Goal: Navigation & Orientation: Find specific page/section

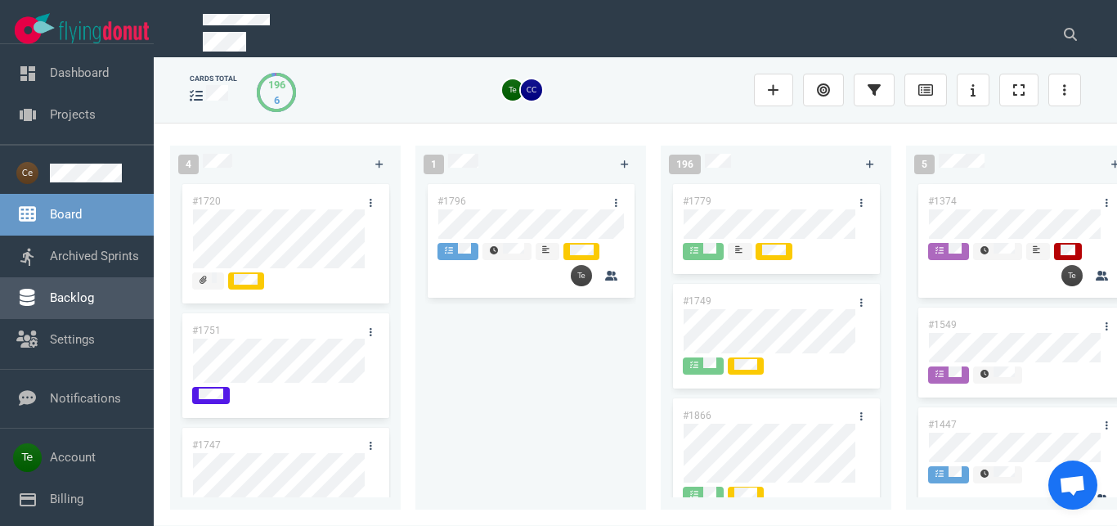
click at [94, 300] on link "Backlog" at bounding box center [72, 297] width 44 height 15
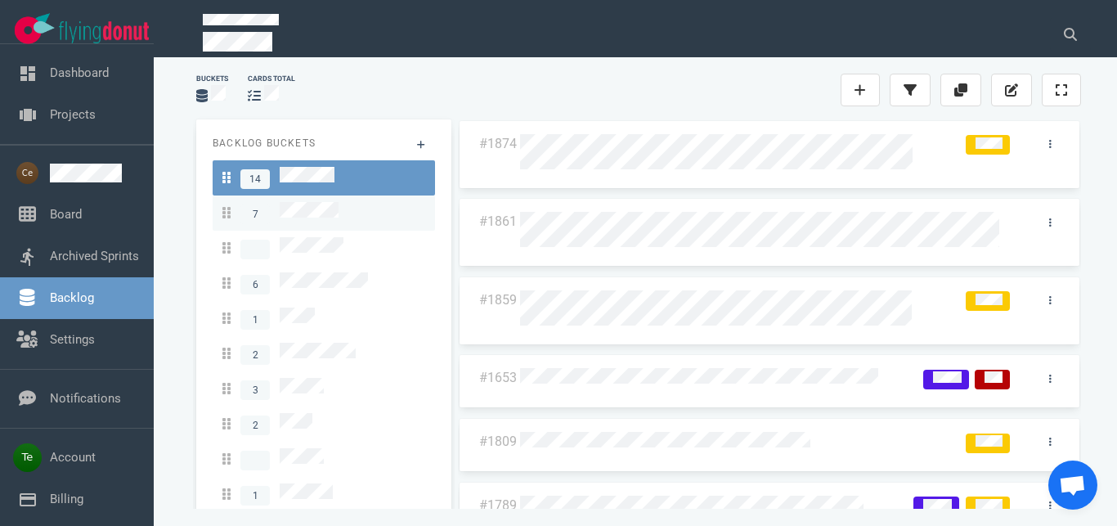
click at [323, 219] on link "7" at bounding box center [324, 212] width 222 height 35
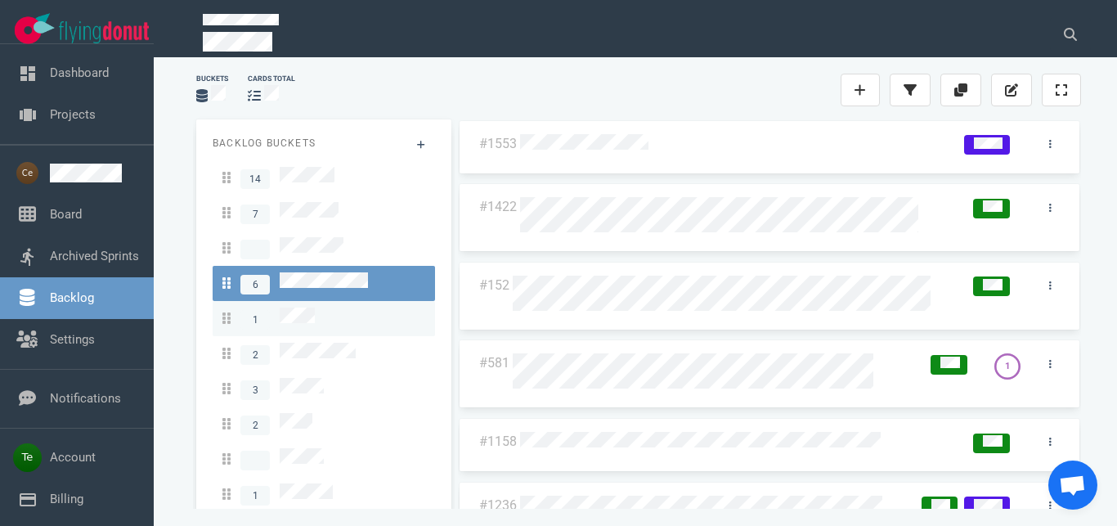
click at [300, 314] on span "1" at bounding box center [268, 318] width 92 height 22
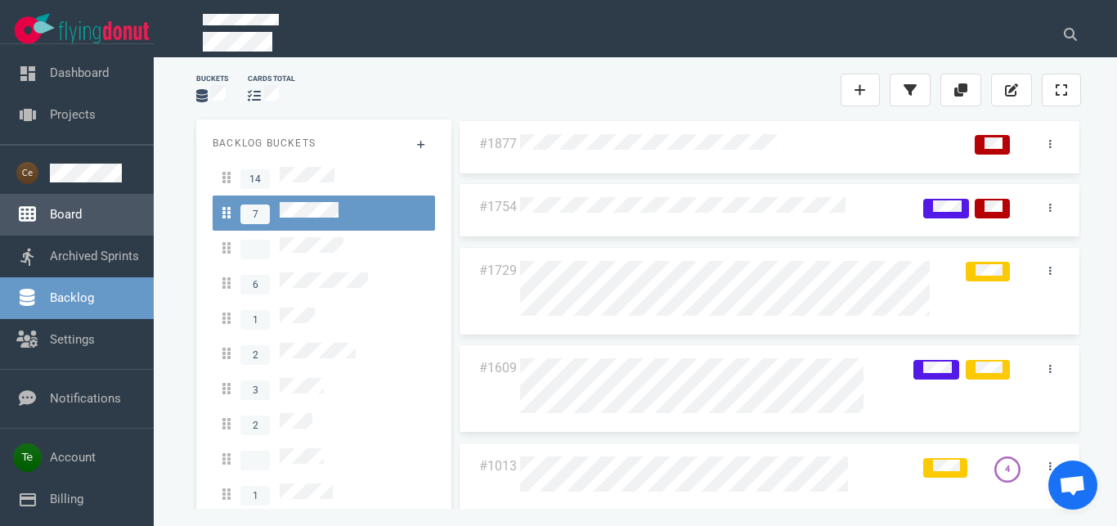
click at [82, 213] on link "Board" at bounding box center [66, 214] width 32 height 15
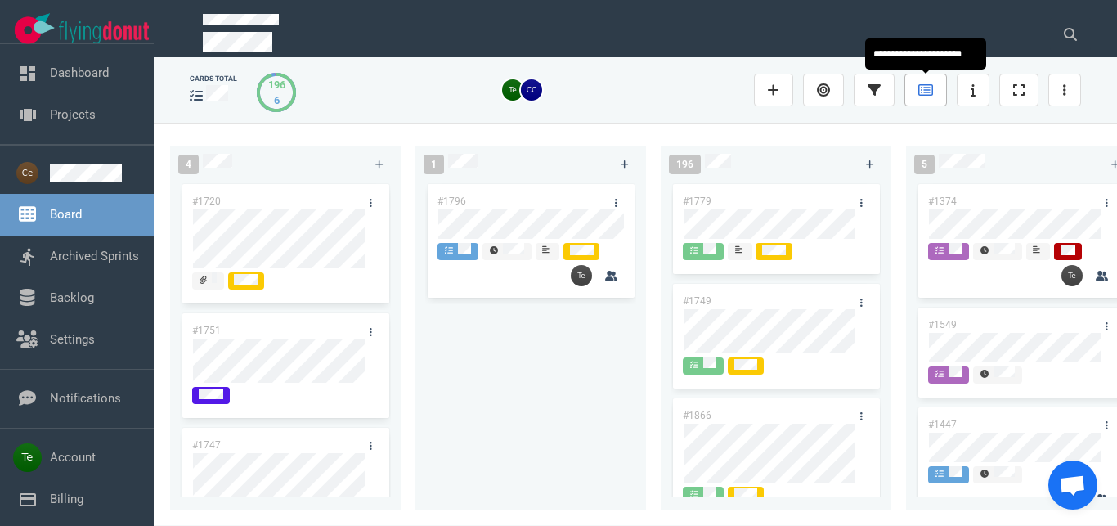
click at [931, 83] on link at bounding box center [925, 90] width 43 height 33
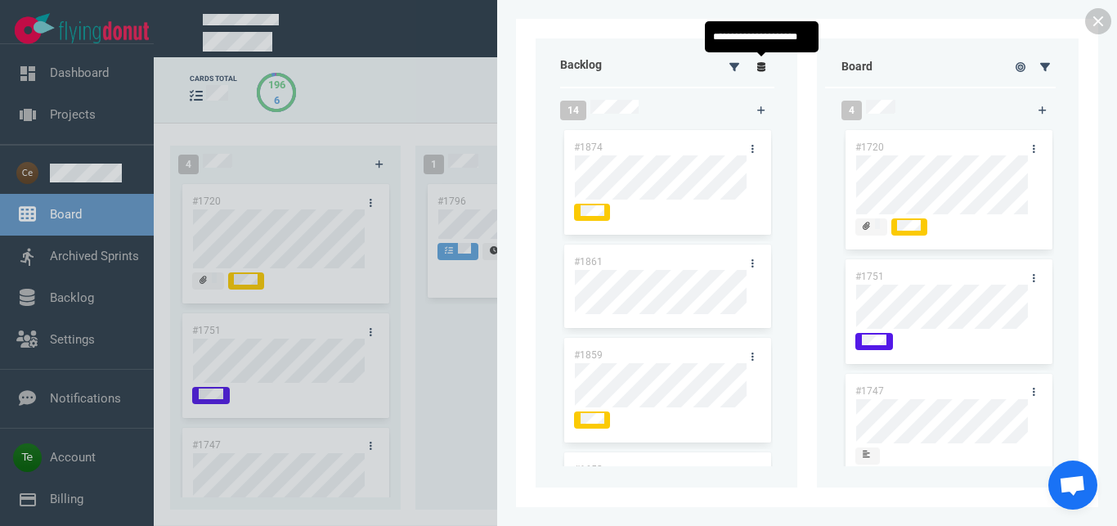
click at [759, 69] on icon at bounding box center [761, 67] width 9 height 10
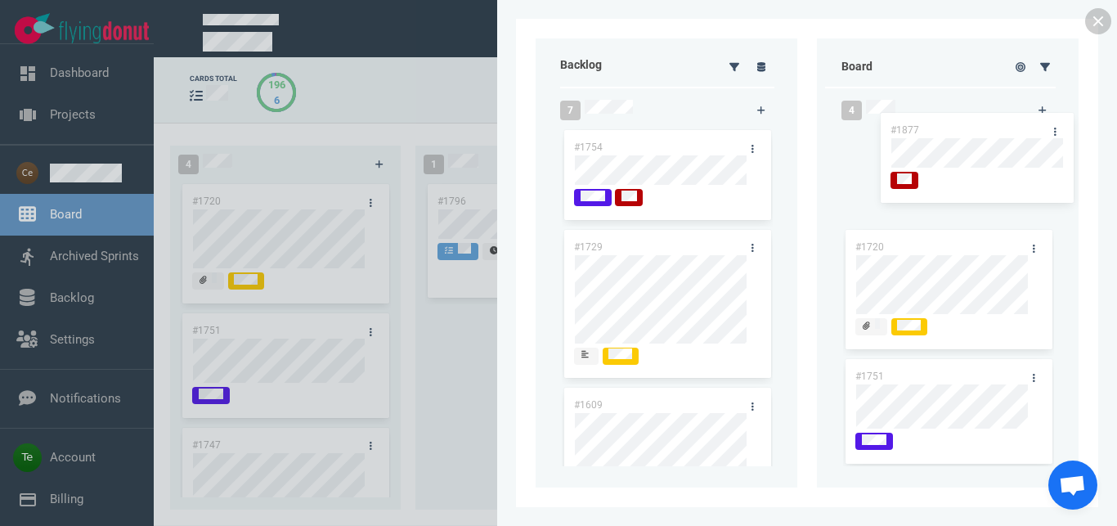
drag, startPoint x: 648, startPoint y: 140, endPoint x: 983, endPoint y: 124, distance: 334.7
click at [773, 127] on div "#1877" at bounding box center [667, 177] width 211 height 100
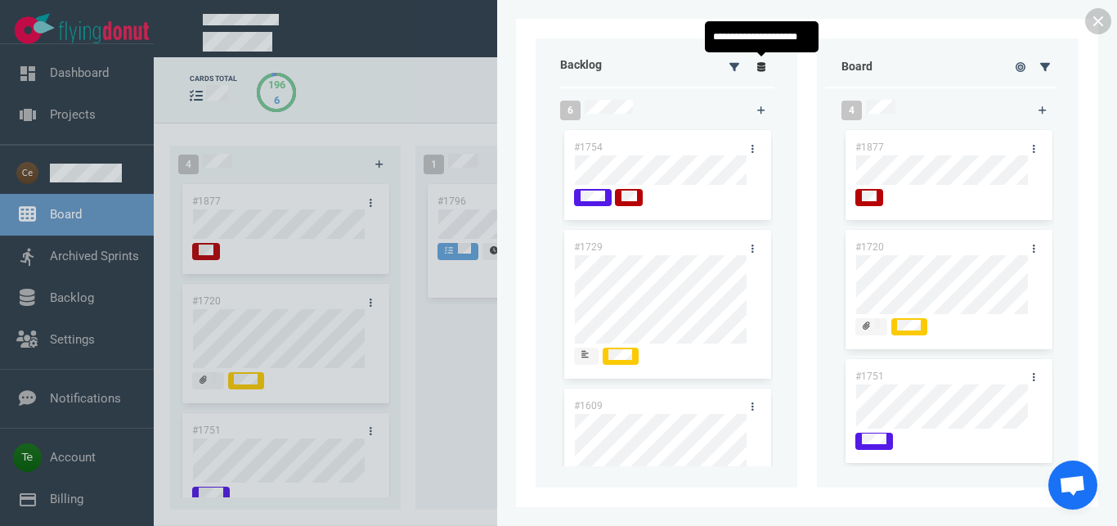
click at [761, 74] on link at bounding box center [761, 66] width 26 height 20
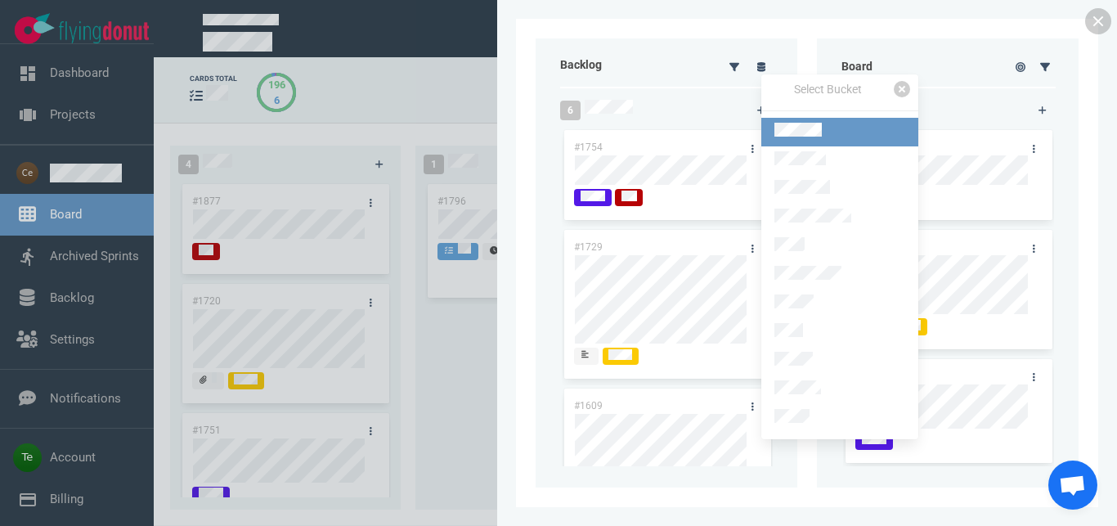
click at [791, 120] on link at bounding box center [839, 132] width 157 height 29
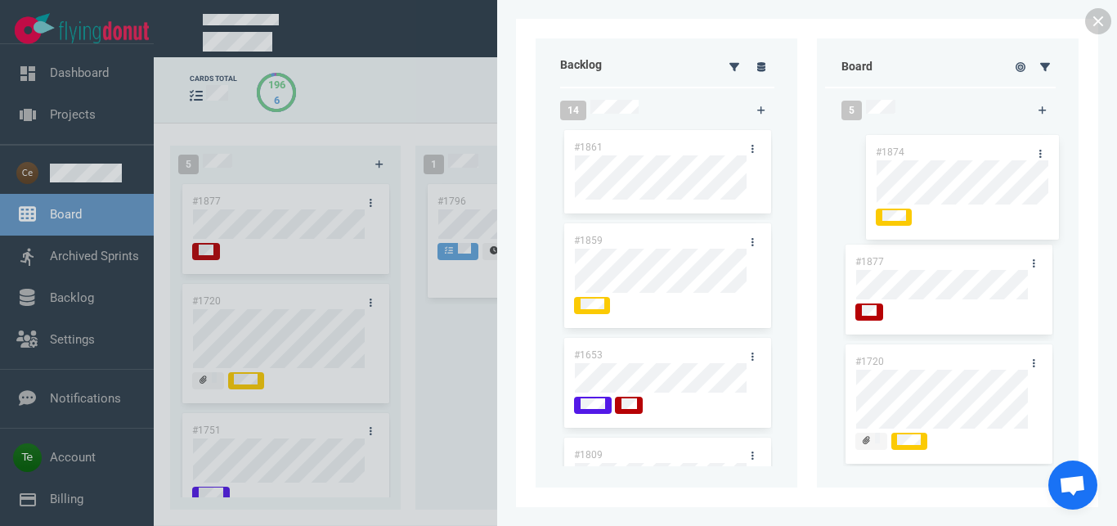
drag, startPoint x: 660, startPoint y: 146, endPoint x: 961, endPoint y: 151, distance: 301.7
click at [773, 151] on div "#1874" at bounding box center [667, 184] width 211 height 114
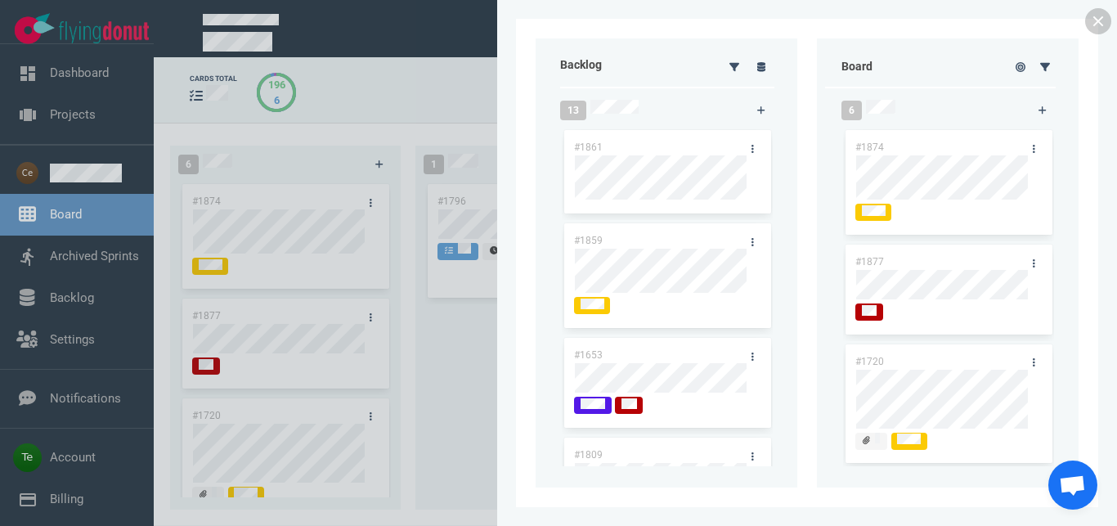
click at [1094, 17] on link at bounding box center [1098, 21] width 26 height 26
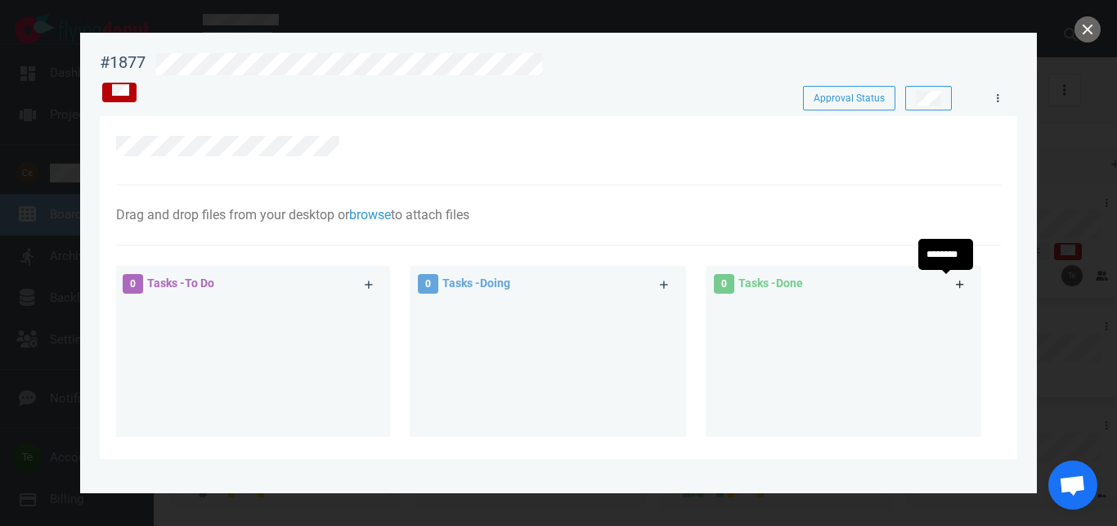
click at [951, 285] on link at bounding box center [960, 284] width 26 height 20
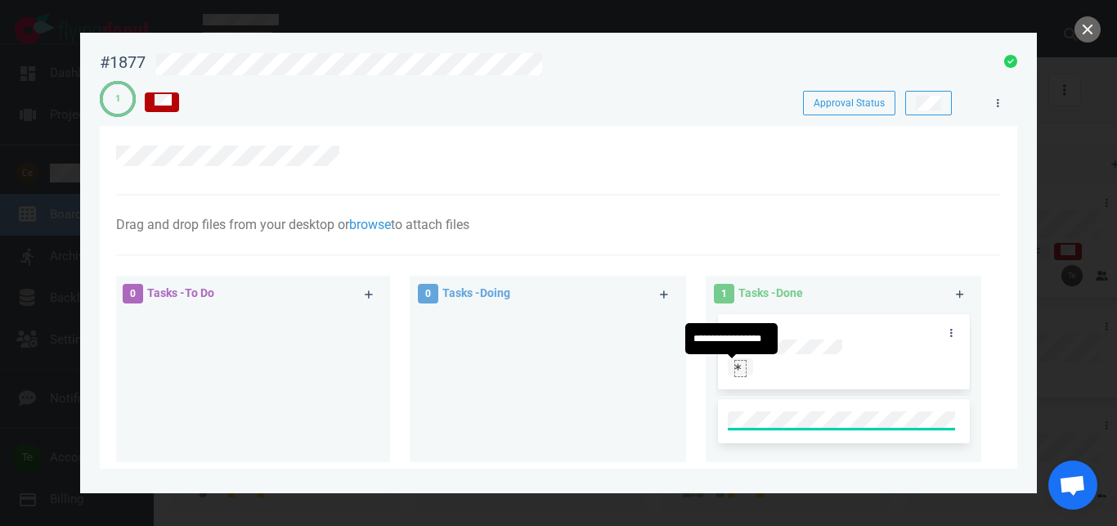
click at [735, 368] on div at bounding box center [740, 367] width 11 height 13
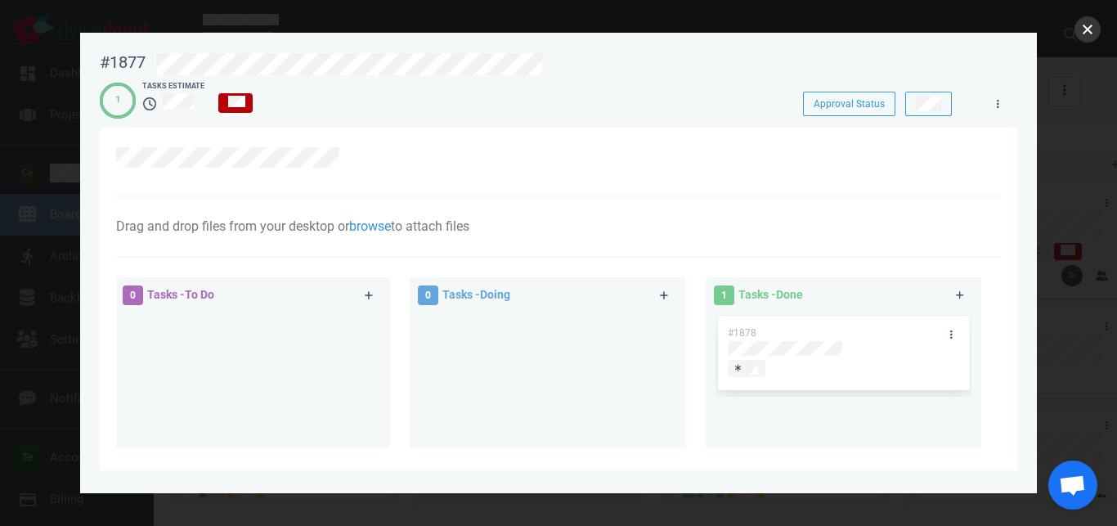
click at [1086, 36] on button "close" at bounding box center [1087, 29] width 26 height 26
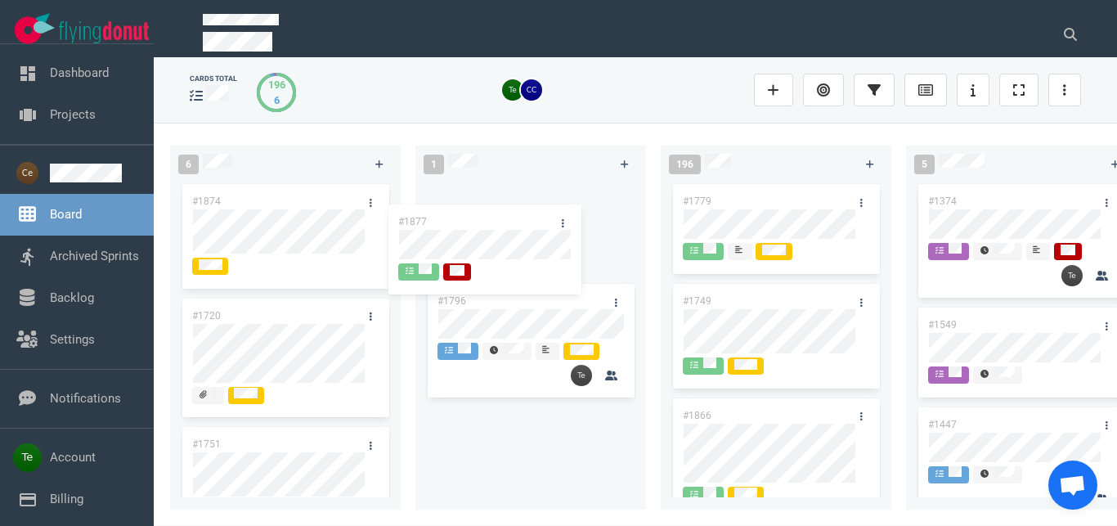
drag, startPoint x: 282, startPoint y: 320, endPoint x: 508, endPoint y: 220, distance: 247.8
click at [391, 295] on div "#1877" at bounding box center [285, 345] width 211 height 100
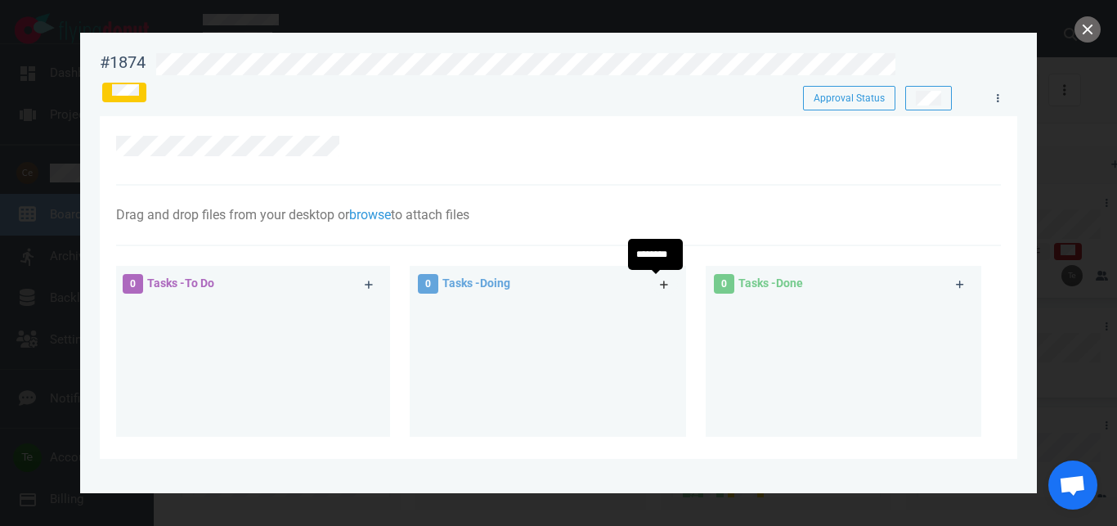
click at [652, 291] on link at bounding box center [665, 284] width 26 height 20
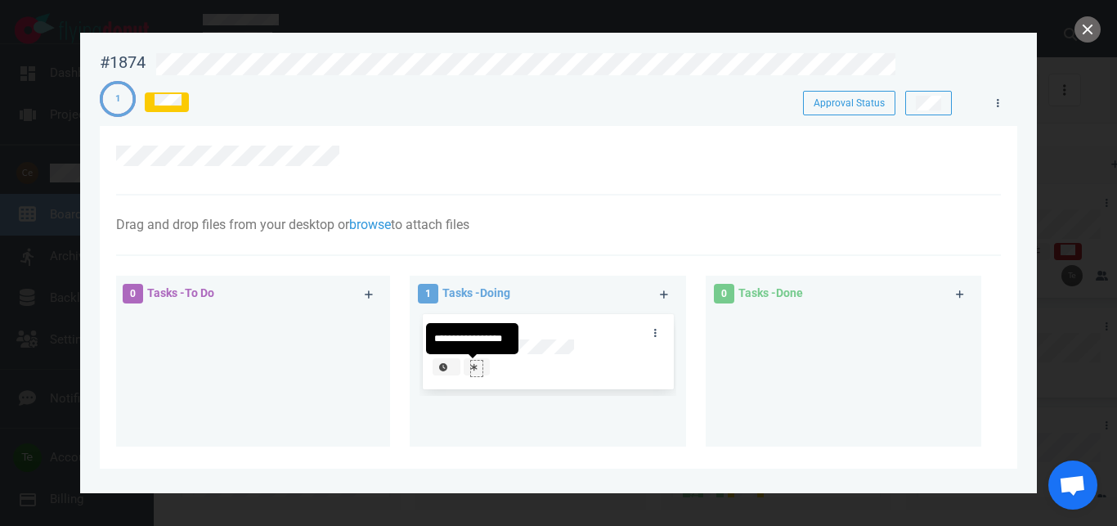
click at [471, 371] on div at bounding box center [476, 367] width 11 height 13
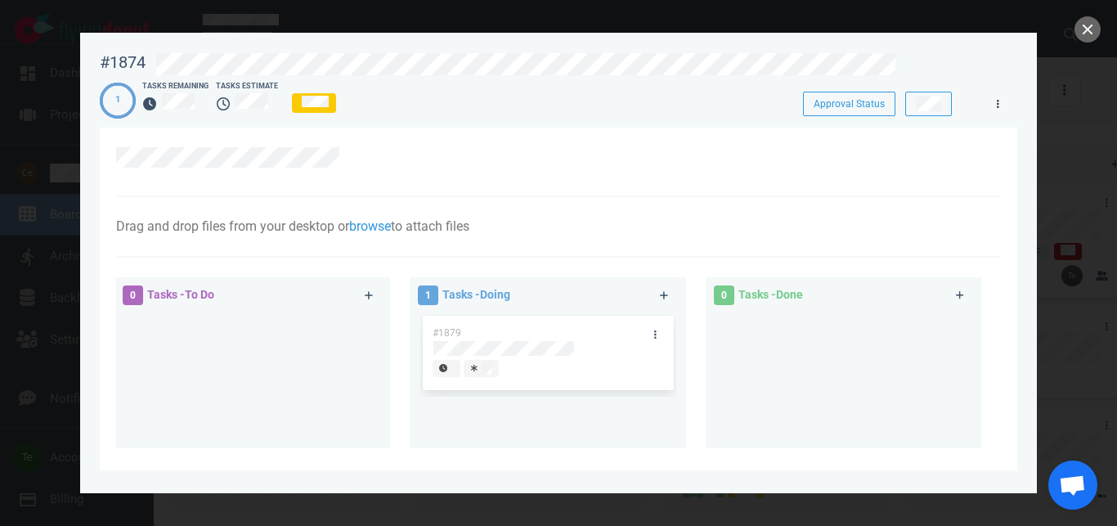
click at [996, 106] on link at bounding box center [997, 103] width 26 height 20
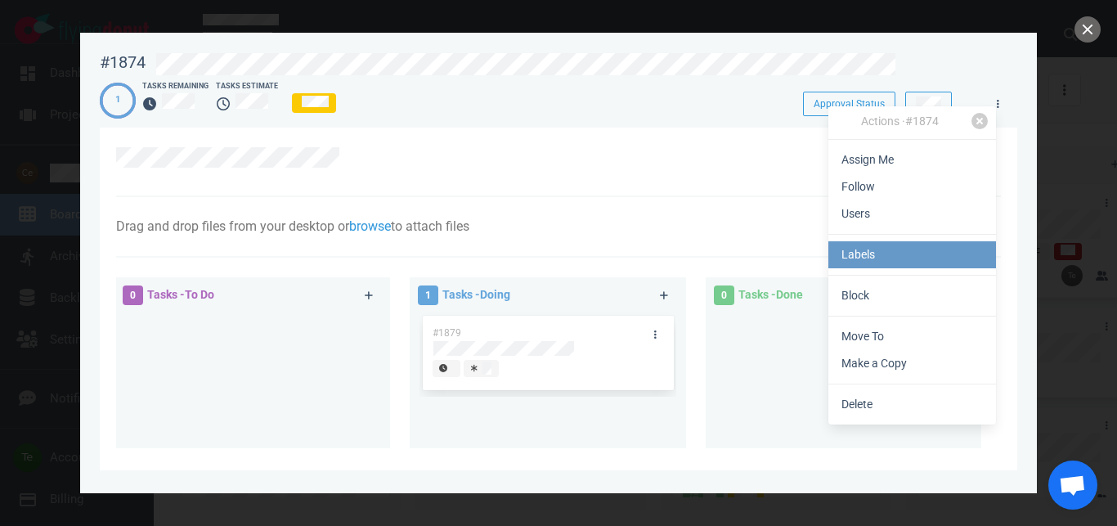
click at [872, 253] on link "Labels" at bounding box center [912, 254] width 168 height 27
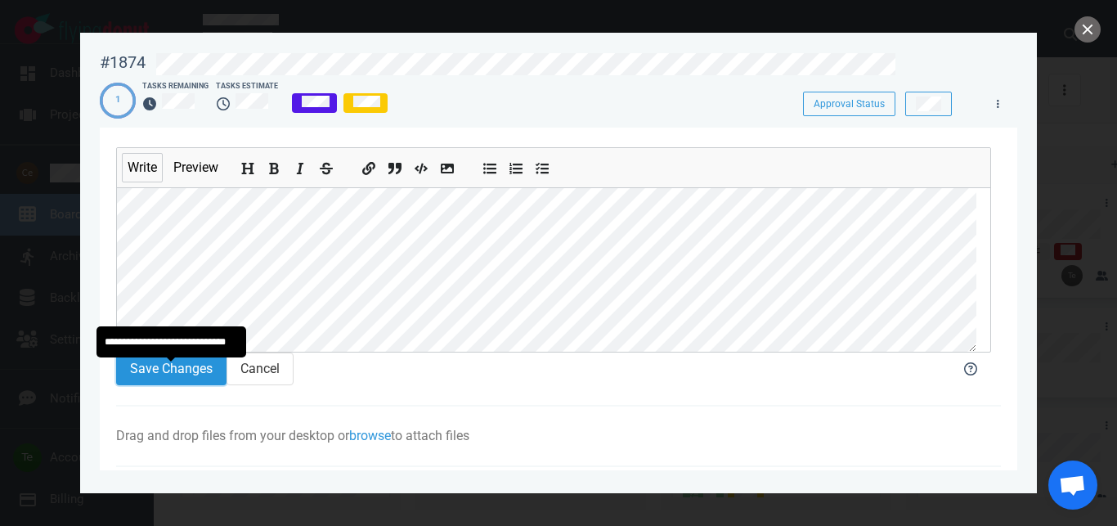
click at [146, 380] on button "Save Changes" at bounding box center [171, 368] width 110 height 33
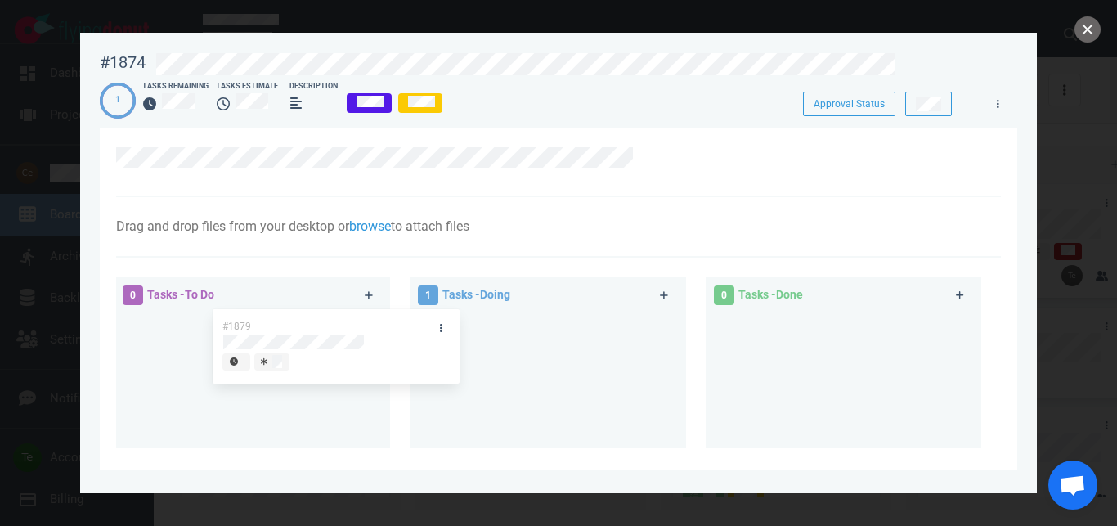
drag, startPoint x: 528, startPoint y: 334, endPoint x: 314, endPoint y: 332, distance: 214.2
click at [419, 332] on div "#1879" at bounding box center [547, 354] width 256 height 85
click at [650, 159] on icon at bounding box center [646, 157] width 10 height 10
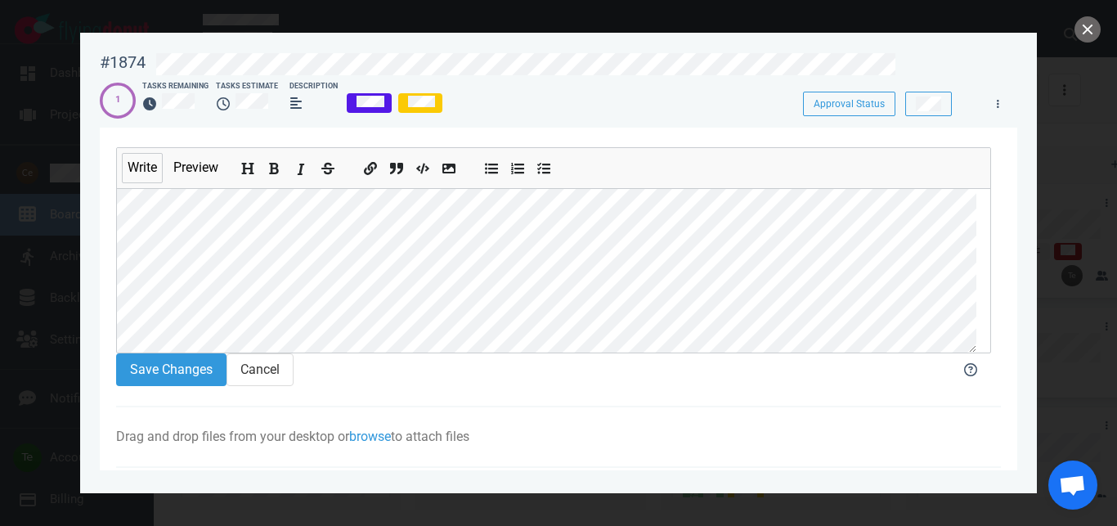
click at [294, 170] on icon "Add italic text" at bounding box center [300, 169] width 13 height 13
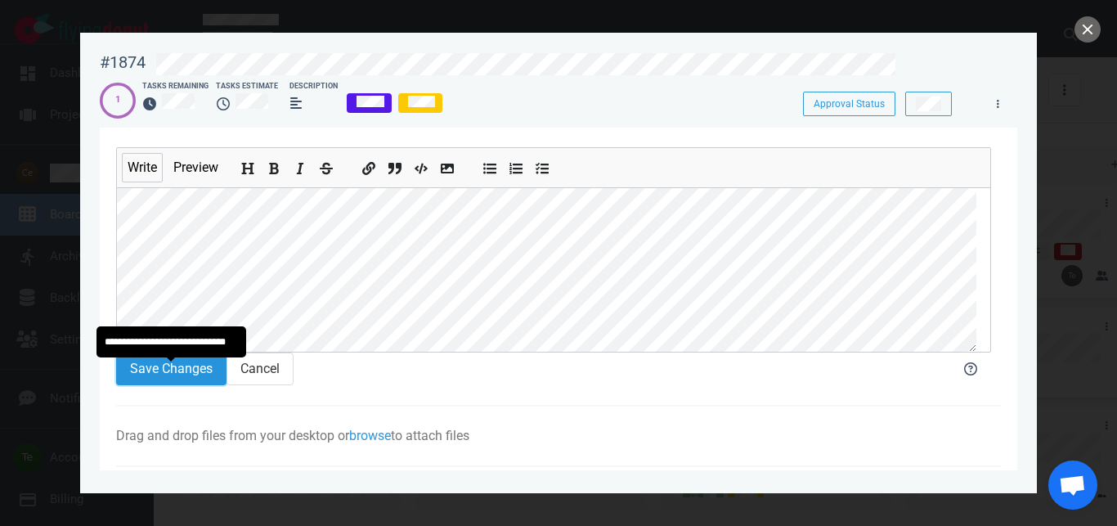
click at [177, 382] on button "Save Changes" at bounding box center [171, 368] width 110 height 33
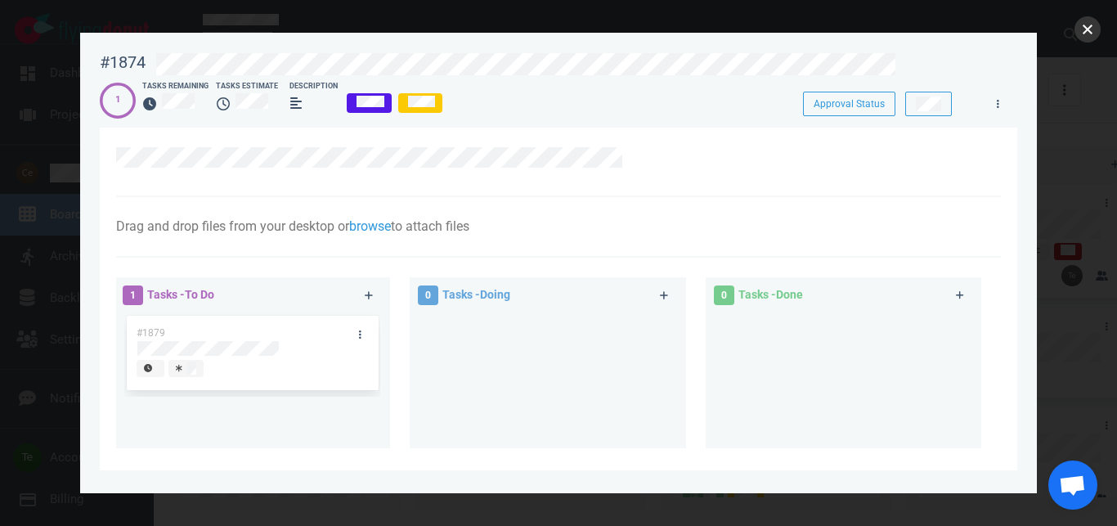
click at [1083, 37] on button "close" at bounding box center [1087, 29] width 26 height 26
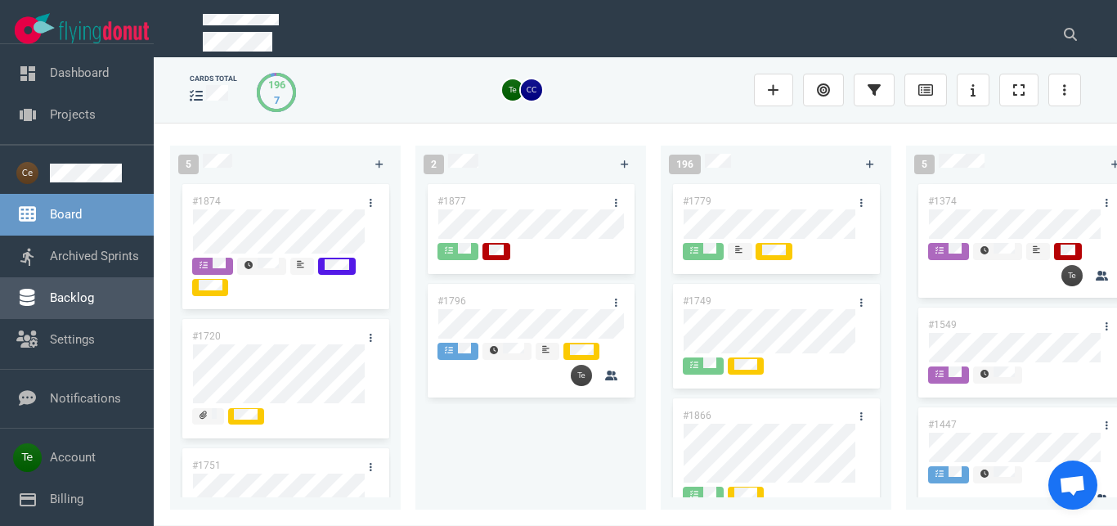
click at [94, 298] on link "Backlog" at bounding box center [72, 297] width 44 height 15
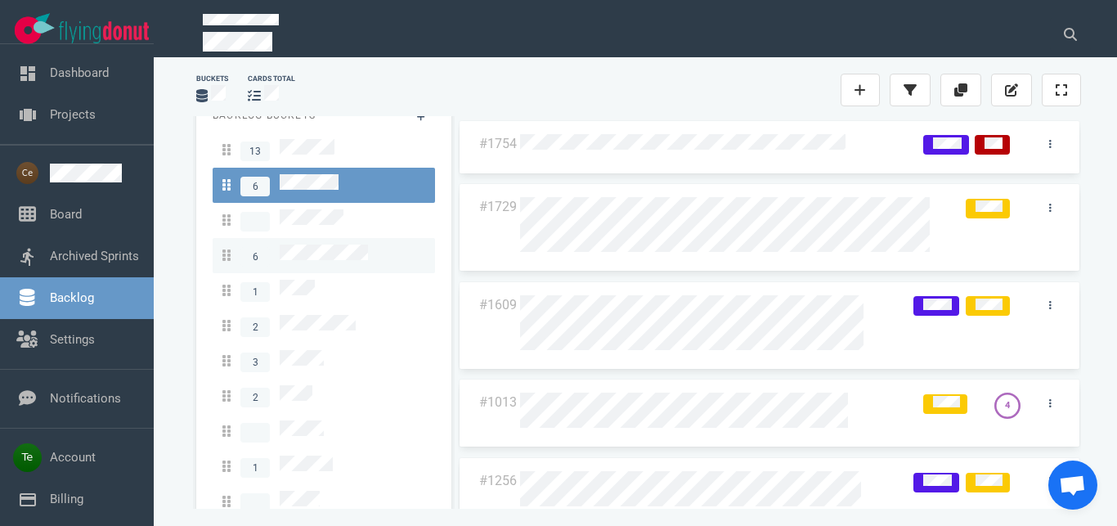
click at [349, 256] on span "6" at bounding box center [295, 255] width 146 height 22
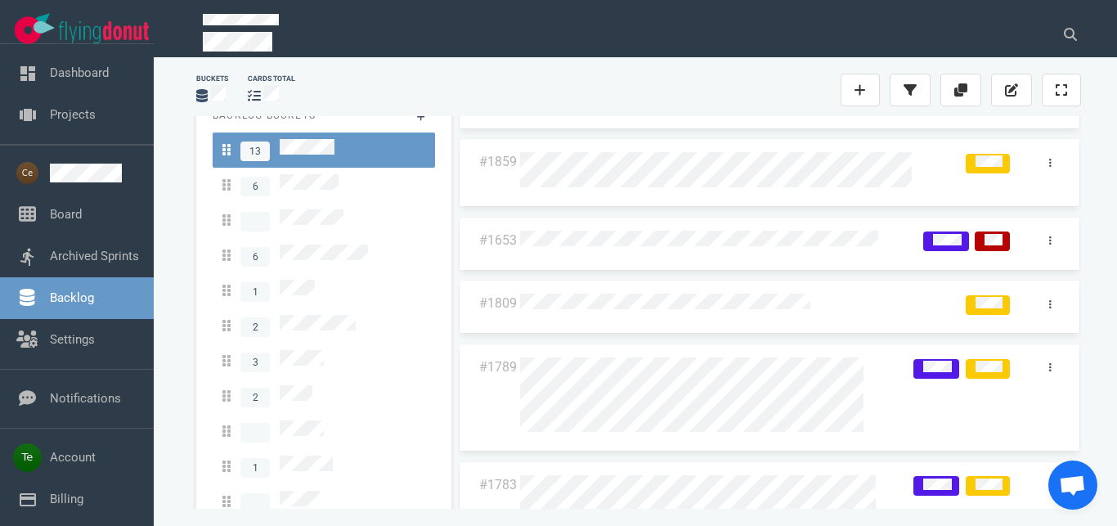
scroll to position [41, 0]
